Goal: Task Accomplishment & Management: Manage account settings

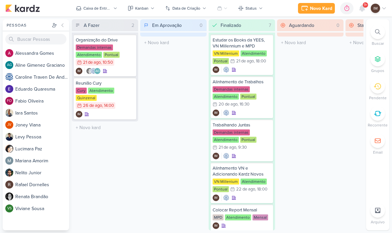
scroll to position [7, 0]
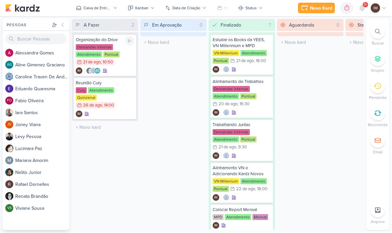
click at [133, 40] on div at bounding box center [129, 41] width 9 height 9
click at [125, 109] on div "Cury Atendimento Quinzenal 26/8 [DATE] 14:00" at bounding box center [105, 99] width 59 height 22
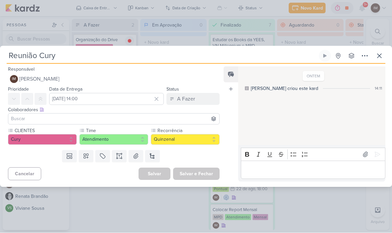
click at [202, 96] on button "A Fazer" at bounding box center [193, 99] width 53 height 12
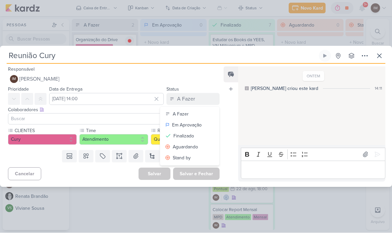
click at [191, 137] on div "Finalizado" at bounding box center [184, 136] width 21 height 7
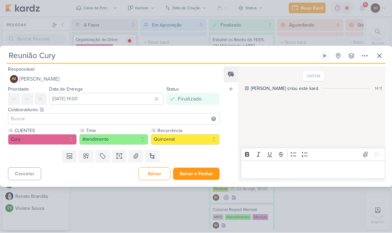
click at [193, 172] on button "Salvar e Fechar" at bounding box center [196, 174] width 47 height 12
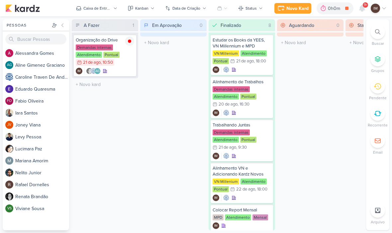
click at [301, 10] on div "Novo Kard" at bounding box center [298, 8] width 22 height 7
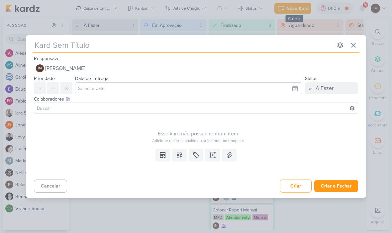
click at [52, 43] on input "text" at bounding box center [183, 45] width 300 height 12
type input "Reun"
type input "Reunião"
type input "Reunião MOD"
type input "Reunião M"
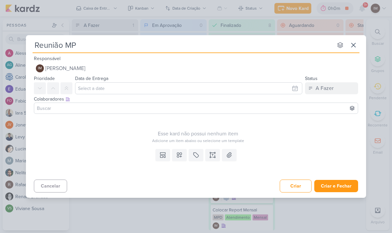
type input "Reunião MPD"
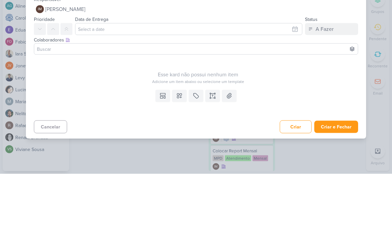
type input "Reunião MPD"
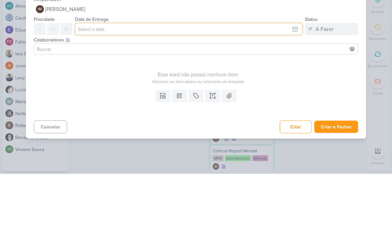
click at [234, 82] on input "text" at bounding box center [188, 88] width 227 height 12
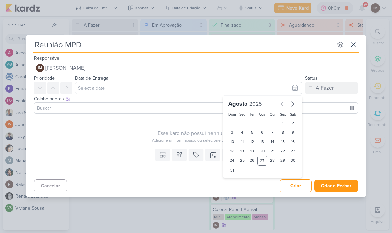
click at [263, 164] on div "27" at bounding box center [263, 161] width 10 height 10
type input "[DATE] 23:59"
click at [241, 182] on select "00 01 02 03 04 05 06 07 08 09 10 11 12 13 14 15 16 17 18 19 20 21 22 23" at bounding box center [242, 182] width 9 height 8
select select "14"
type input "[DATE] 14:59"
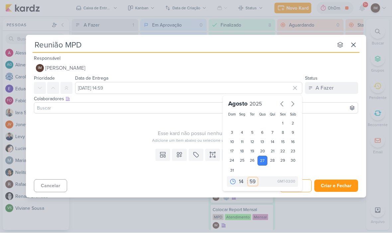
click at [254, 180] on select "00 05 10 15 20 25 30 35 40 45 50 55 59" at bounding box center [252, 182] width 9 height 8
select select "0"
type input "[DATE] 14:00"
click at [332, 180] on button "Criar e Fechar" at bounding box center [336, 186] width 44 height 12
